Goal: Navigation & Orientation: Find specific page/section

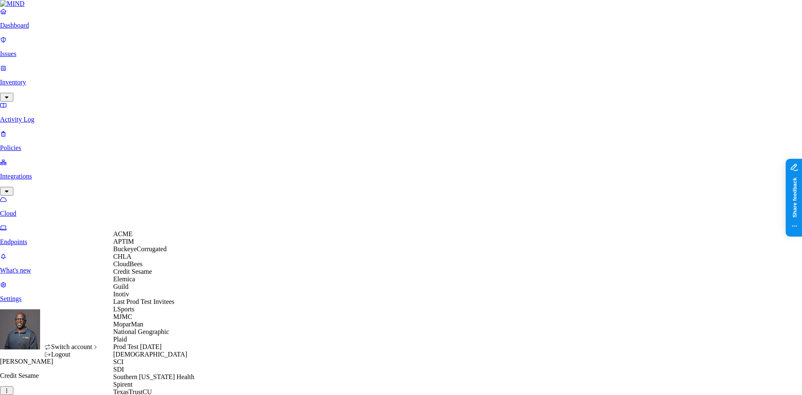
scroll to position [189, 0]
click at [135, 351] on span "[DEMOGRAPHIC_DATA]" at bounding box center [150, 354] width 74 height 7
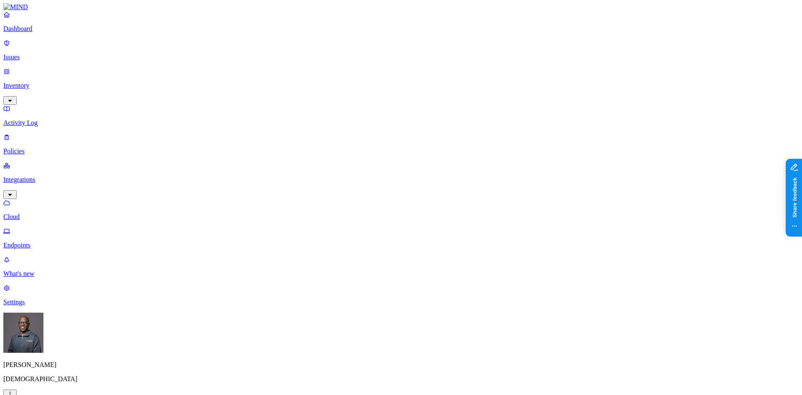
click at [36, 33] on p "Dashboard" at bounding box center [401, 29] width 796 height 8
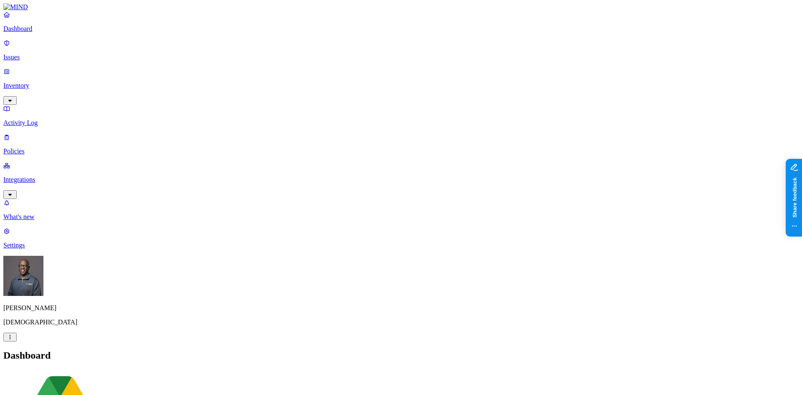
scroll to position [36, 0]
